Goal: Task Accomplishment & Management: Manage account settings

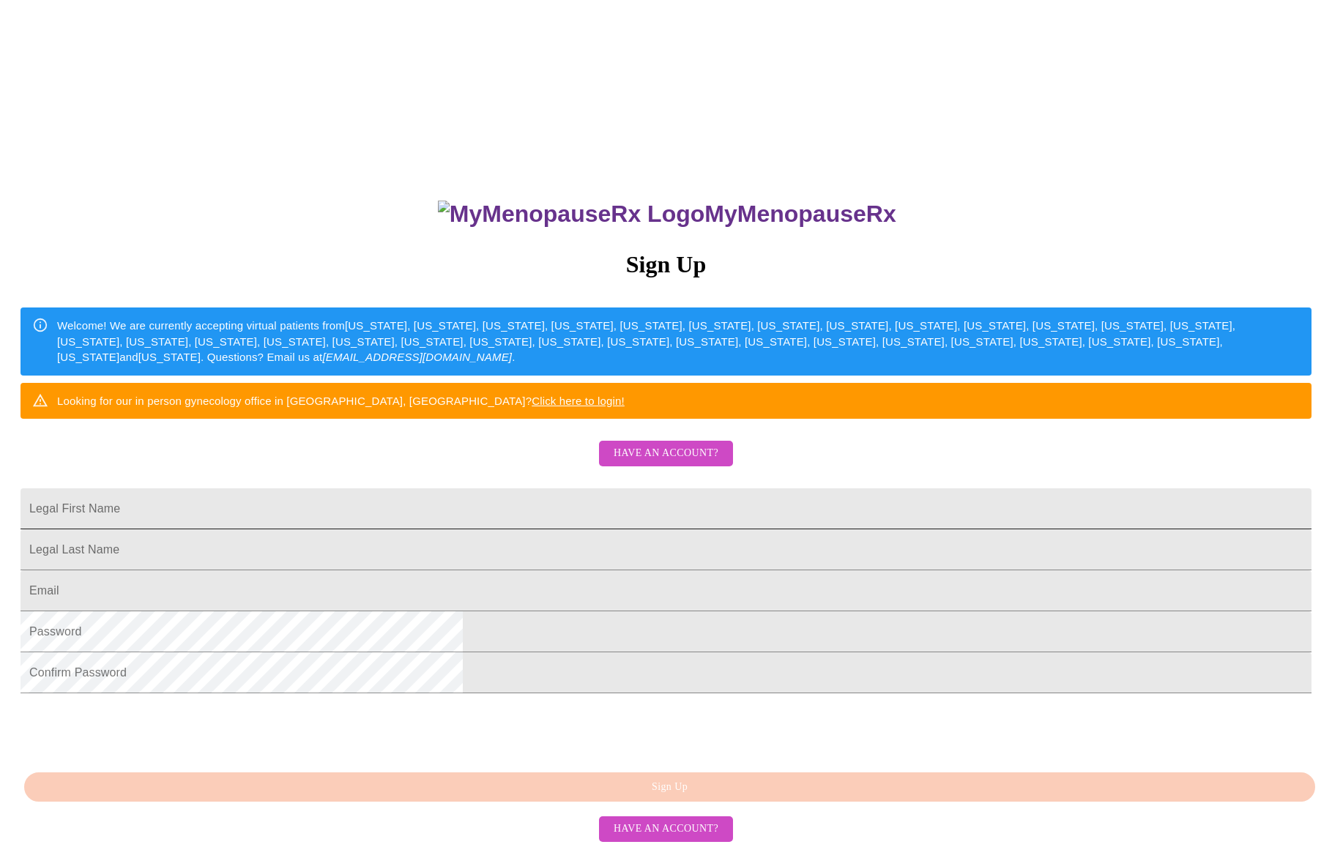
scroll to position [104, 0]
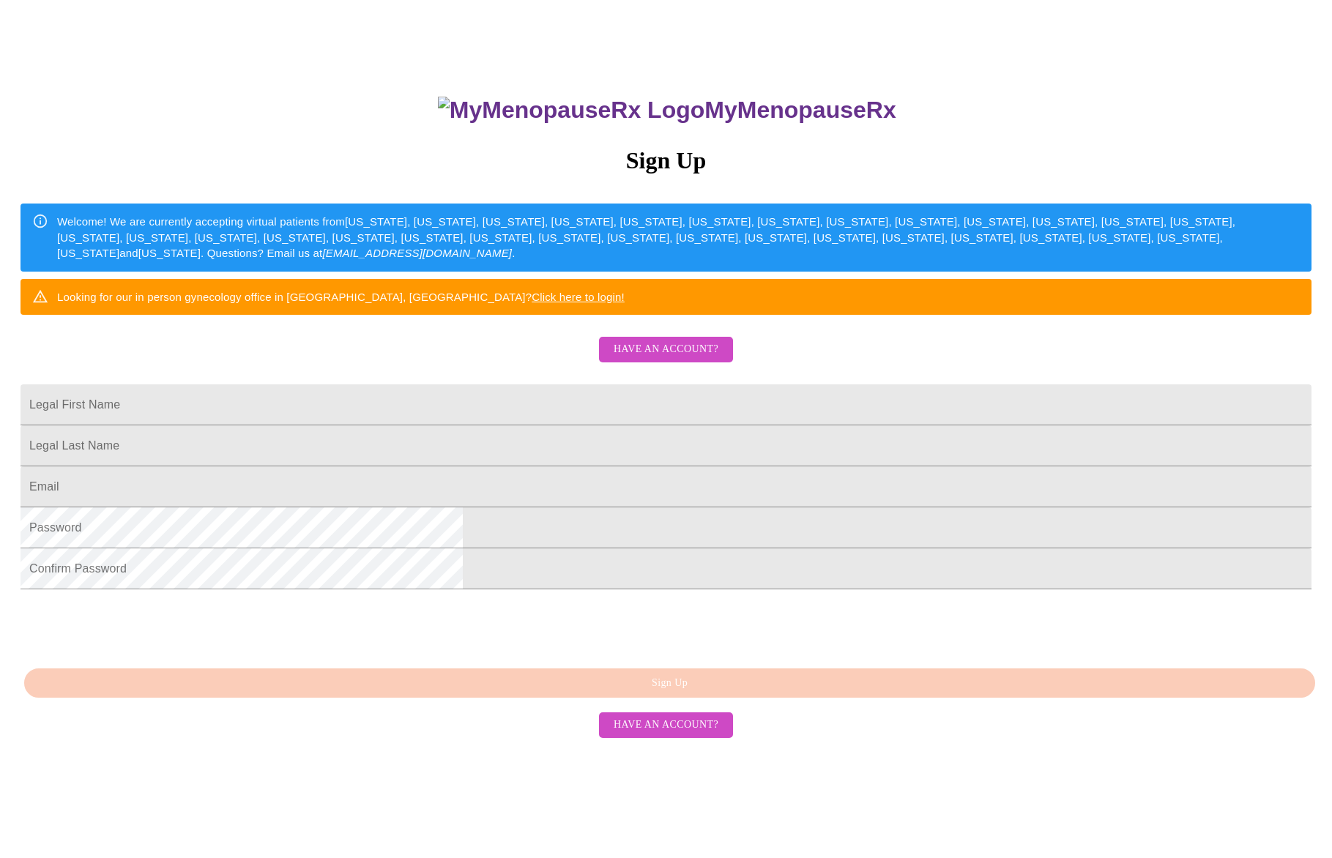
click at [671, 373] on div "MyMenopauseRx Sign Up Welcome! We are currently accepting virtual patients from…" at bounding box center [666, 502] width 1321 height 858
click at [666, 359] on span "Have an account?" at bounding box center [666, 350] width 105 height 18
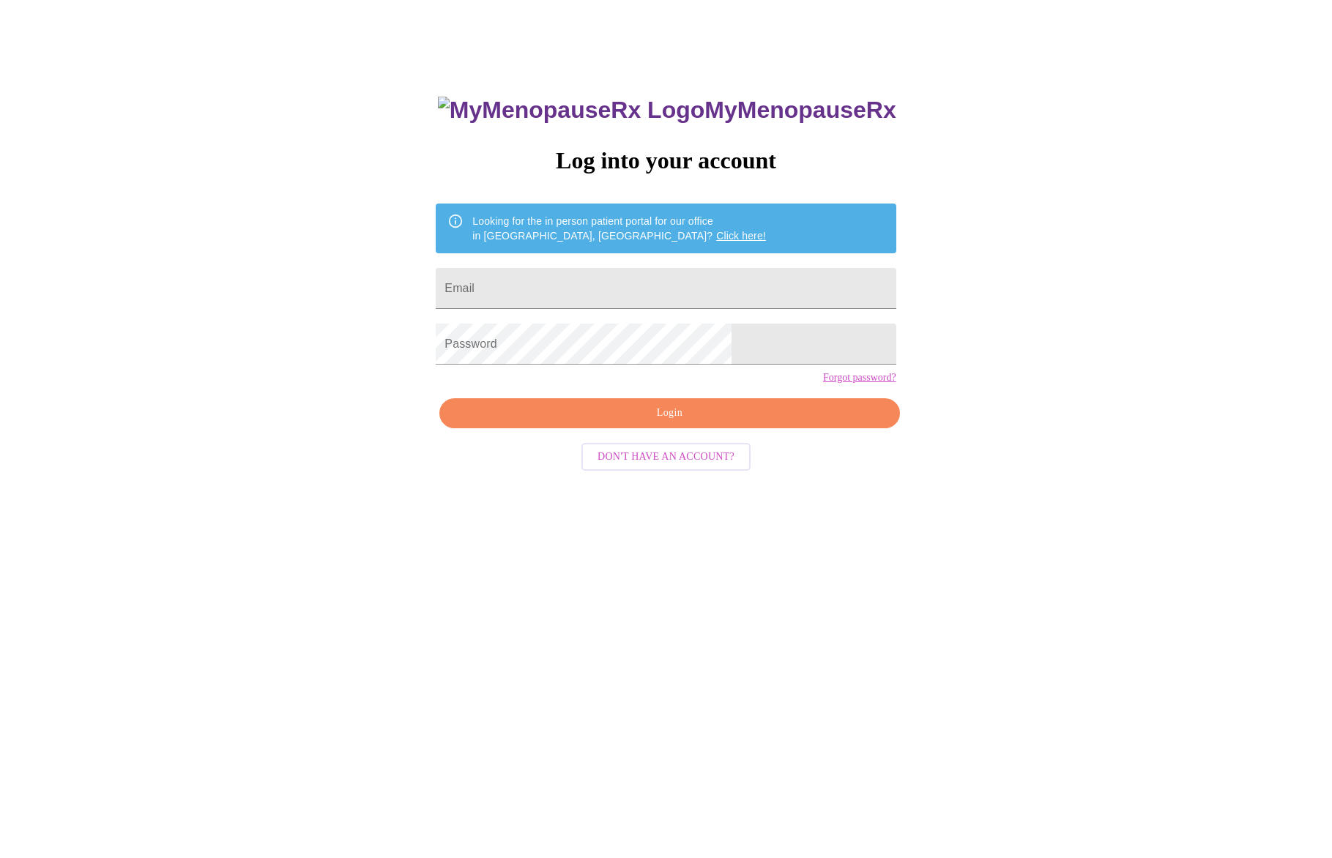
scroll to position [15, 0]
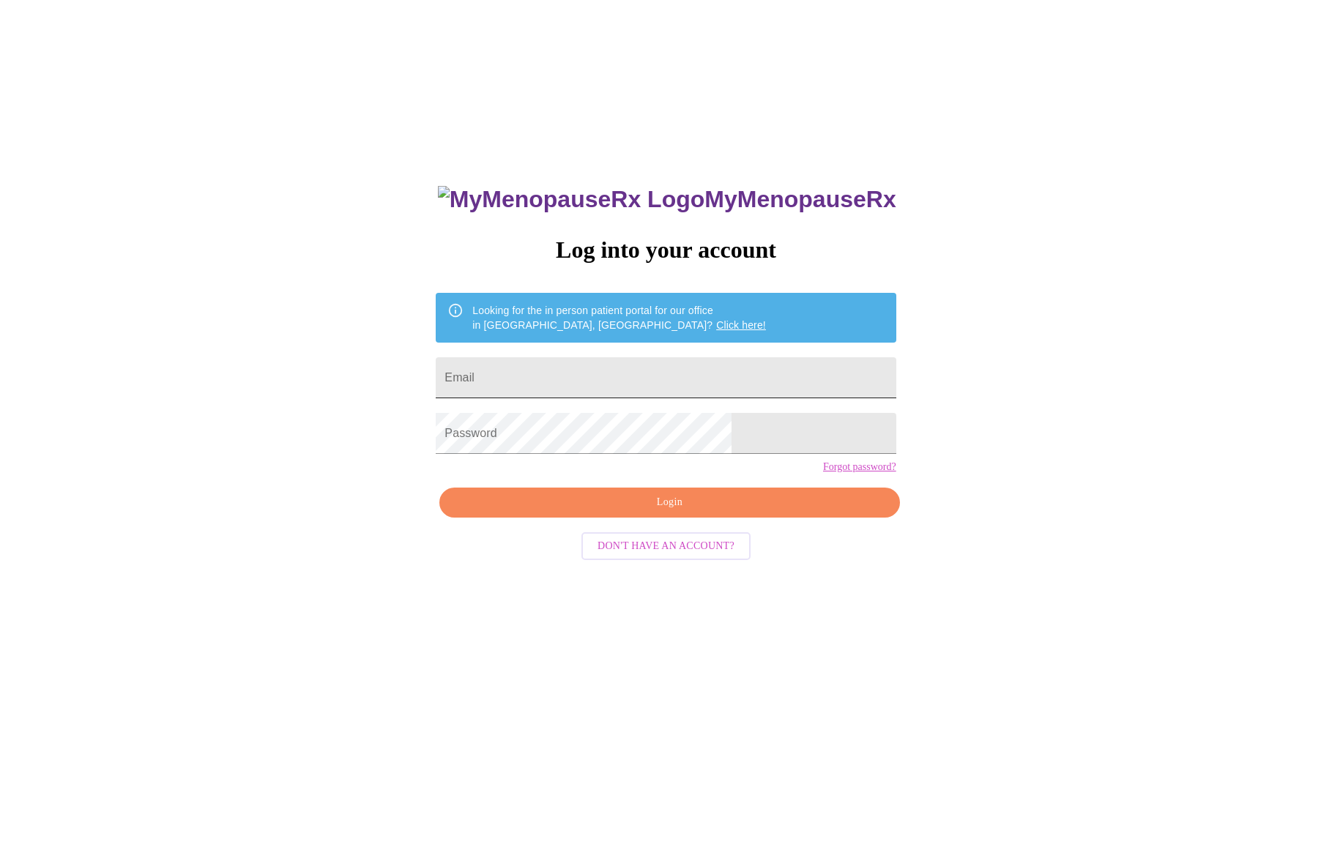
click at [661, 373] on input "Email" at bounding box center [666, 377] width 460 height 41
type input "[EMAIL_ADDRESS][DOMAIN_NAME]"
click at [699, 512] on span "Login" at bounding box center [669, 503] width 426 height 18
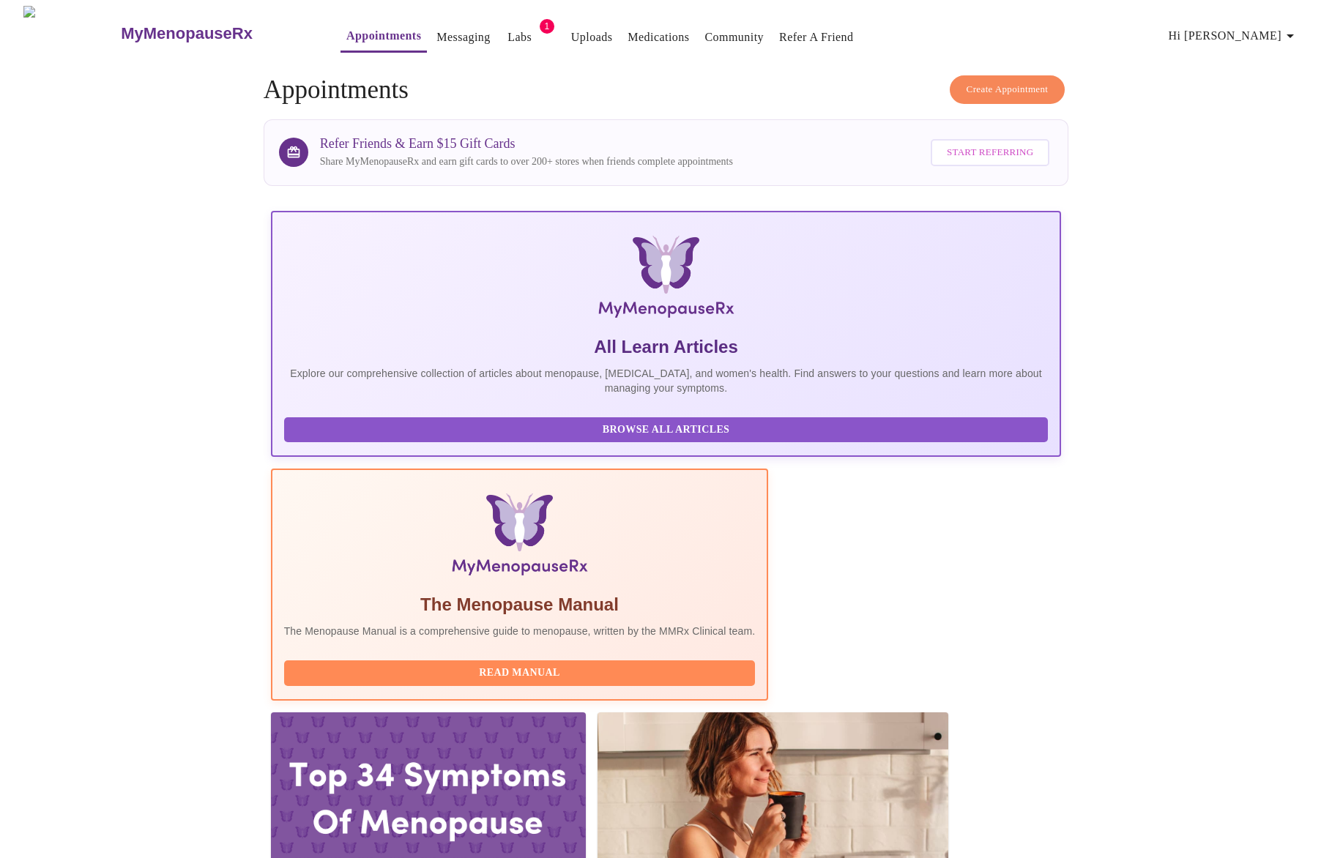
click at [1275, 26] on span "Hi [PERSON_NAME]" at bounding box center [1234, 36] width 130 height 21
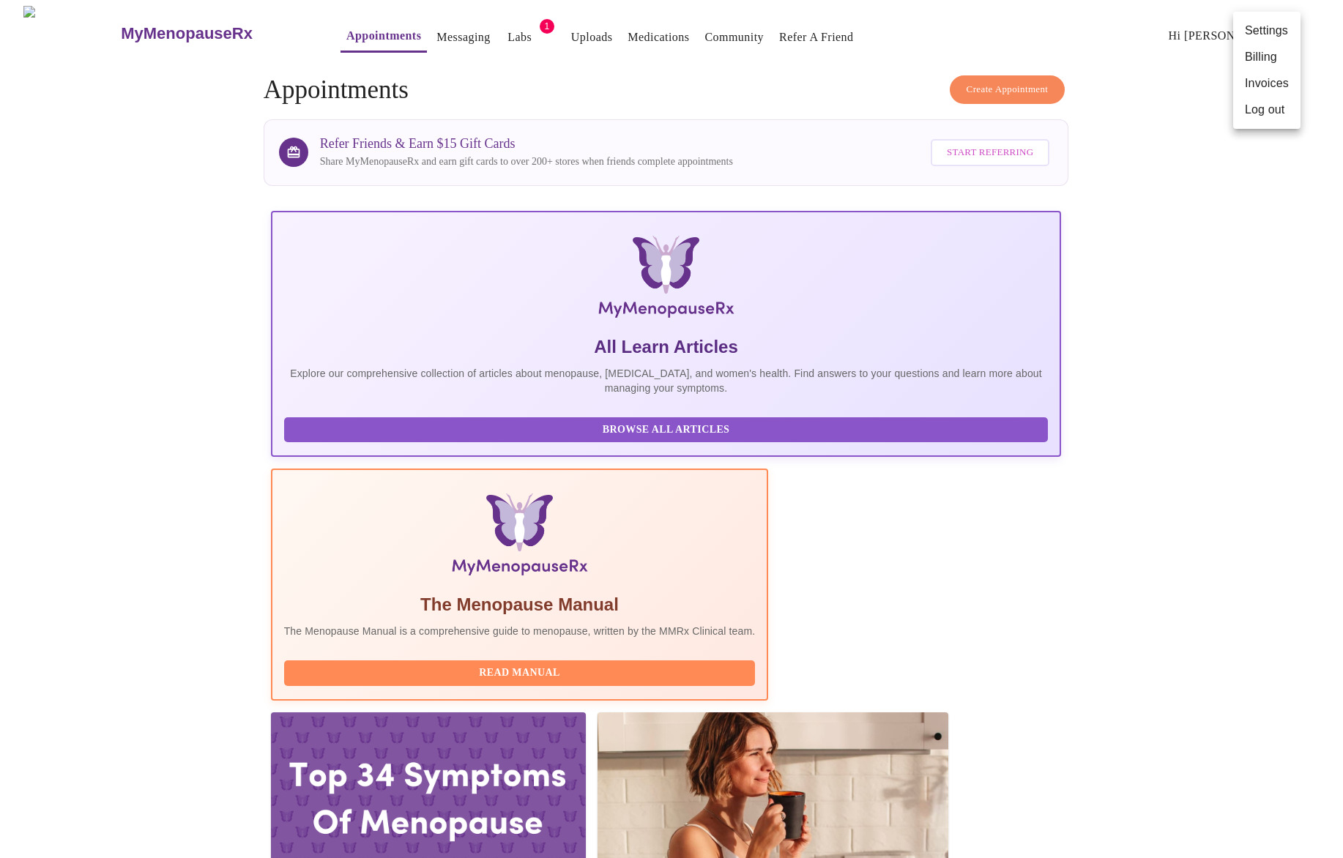
click at [1245, 103] on li "Log out" at bounding box center [1266, 110] width 67 height 26
